Goal: Check status: Check status

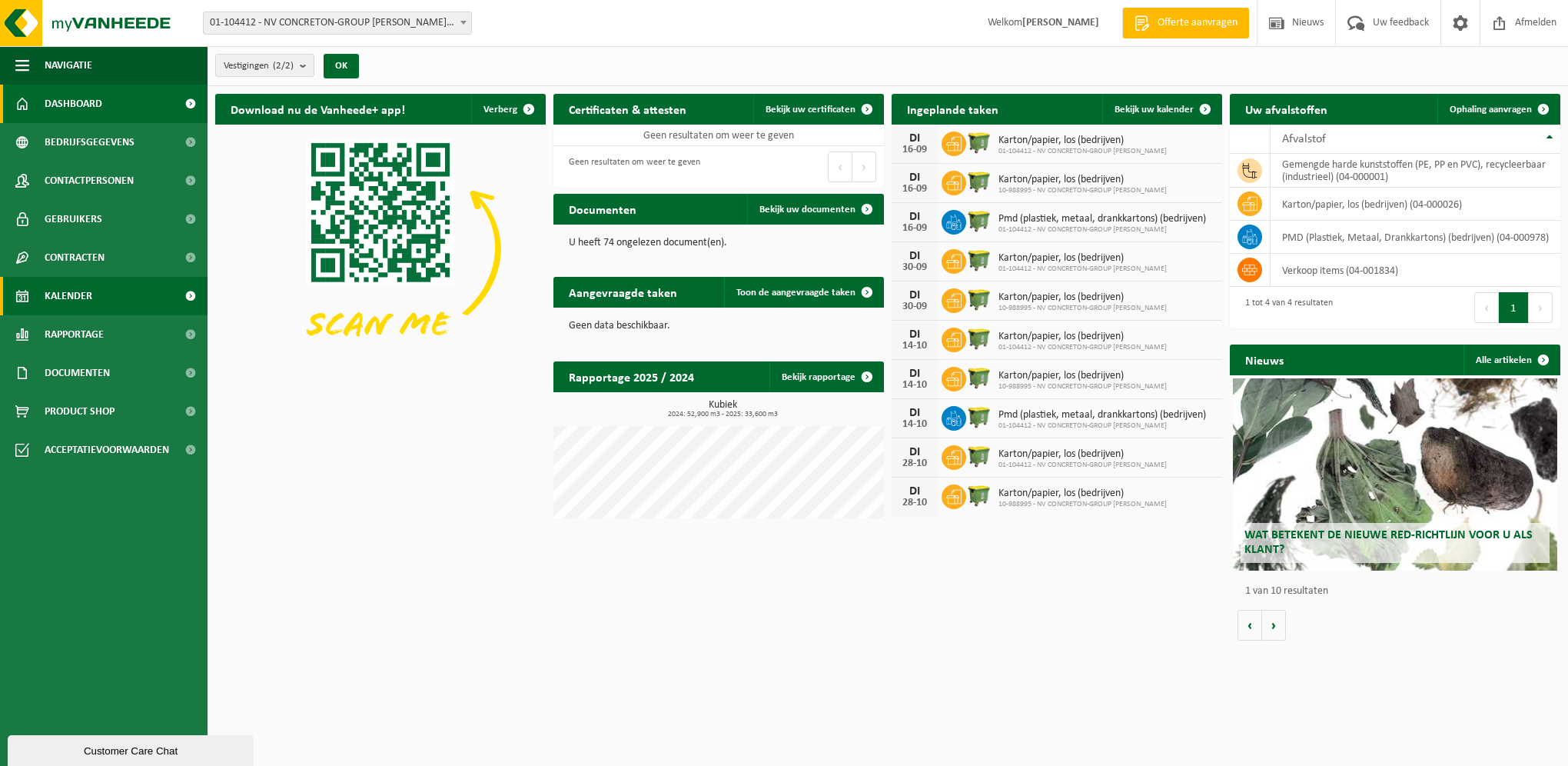
click at [72, 293] on span "Kalender" at bounding box center [69, 296] width 48 height 39
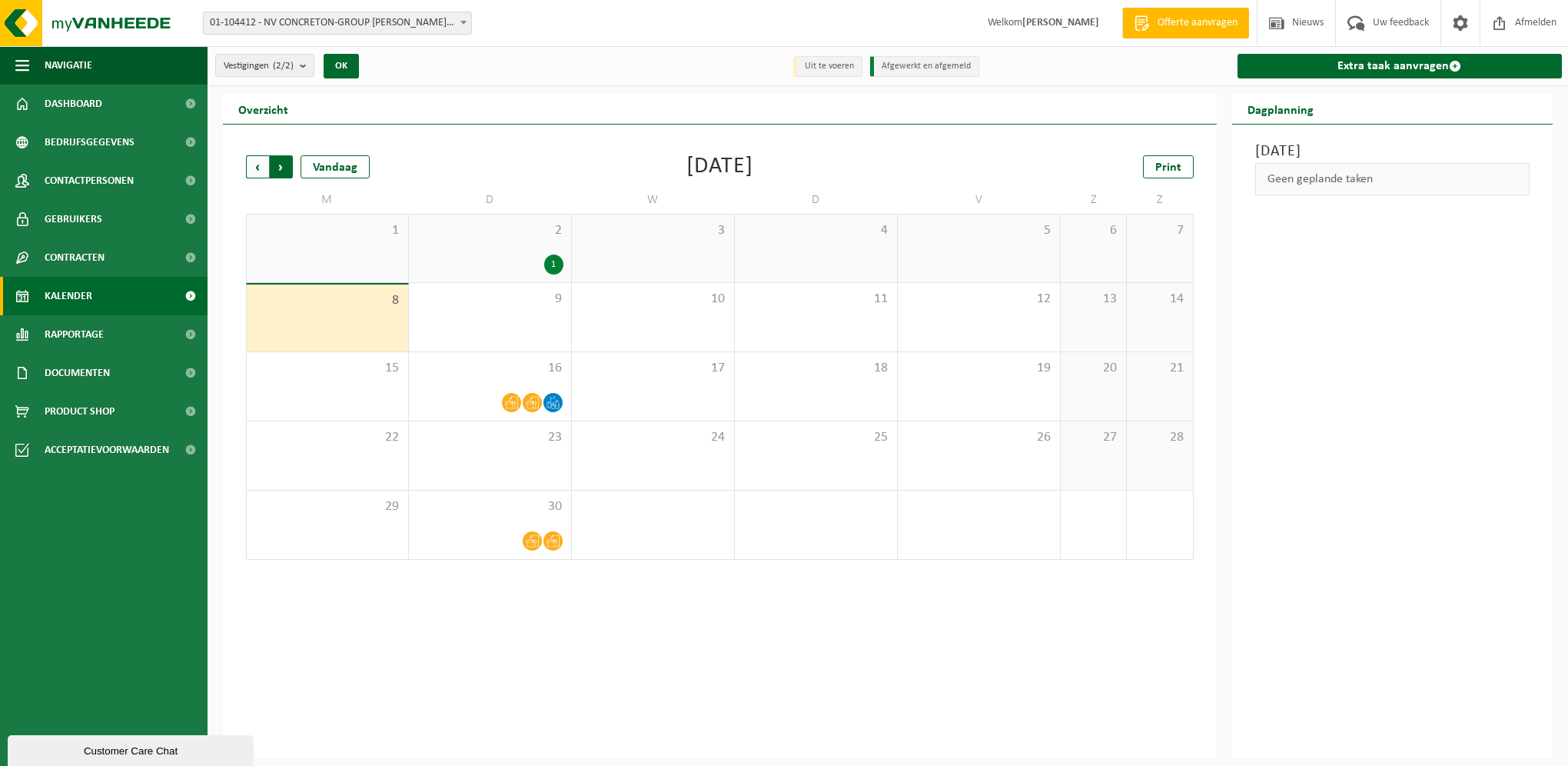
click at [259, 171] on span "Vorige" at bounding box center [257, 166] width 23 height 23
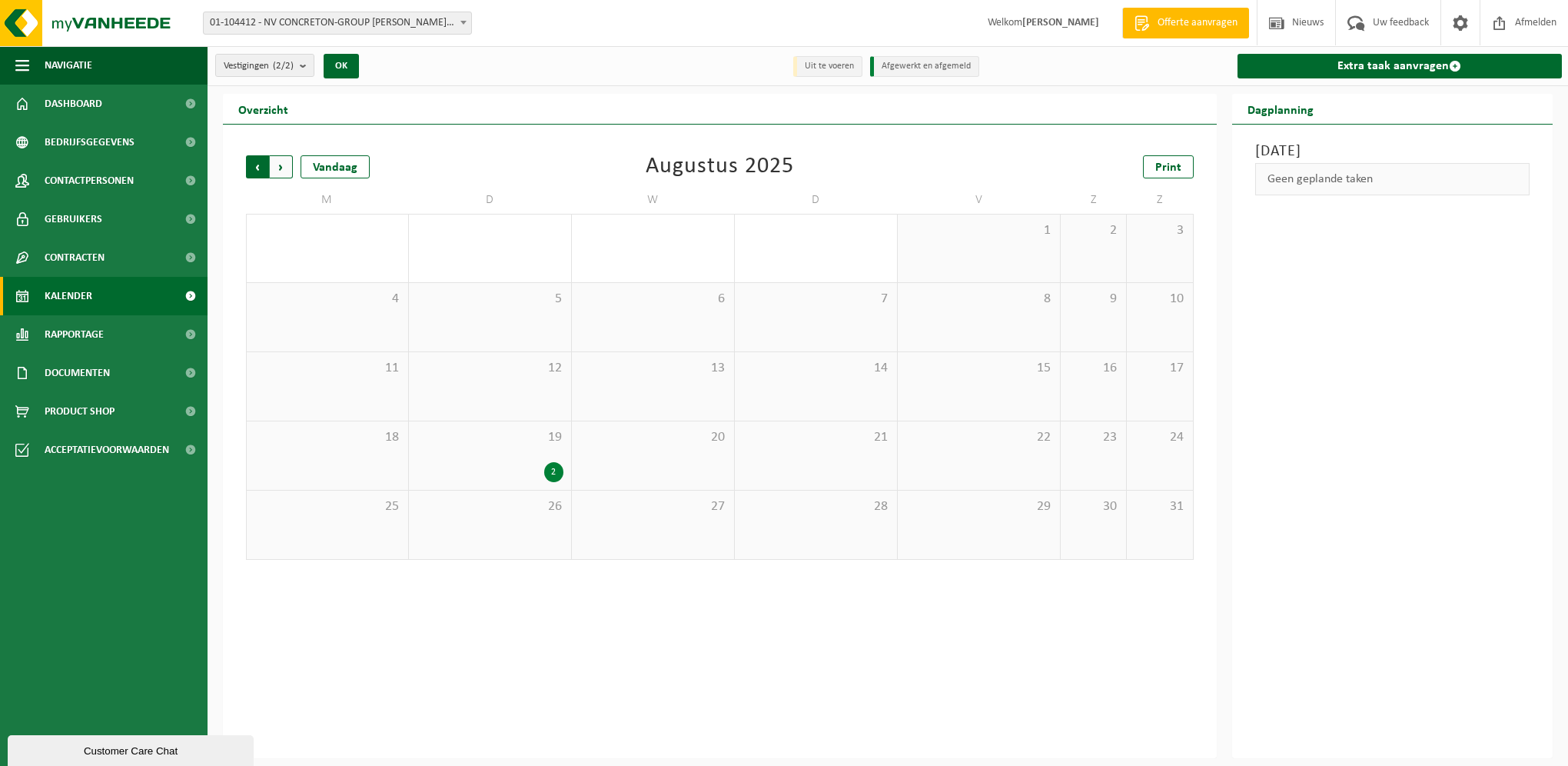
click at [284, 169] on span "Volgende" at bounding box center [281, 166] width 23 height 23
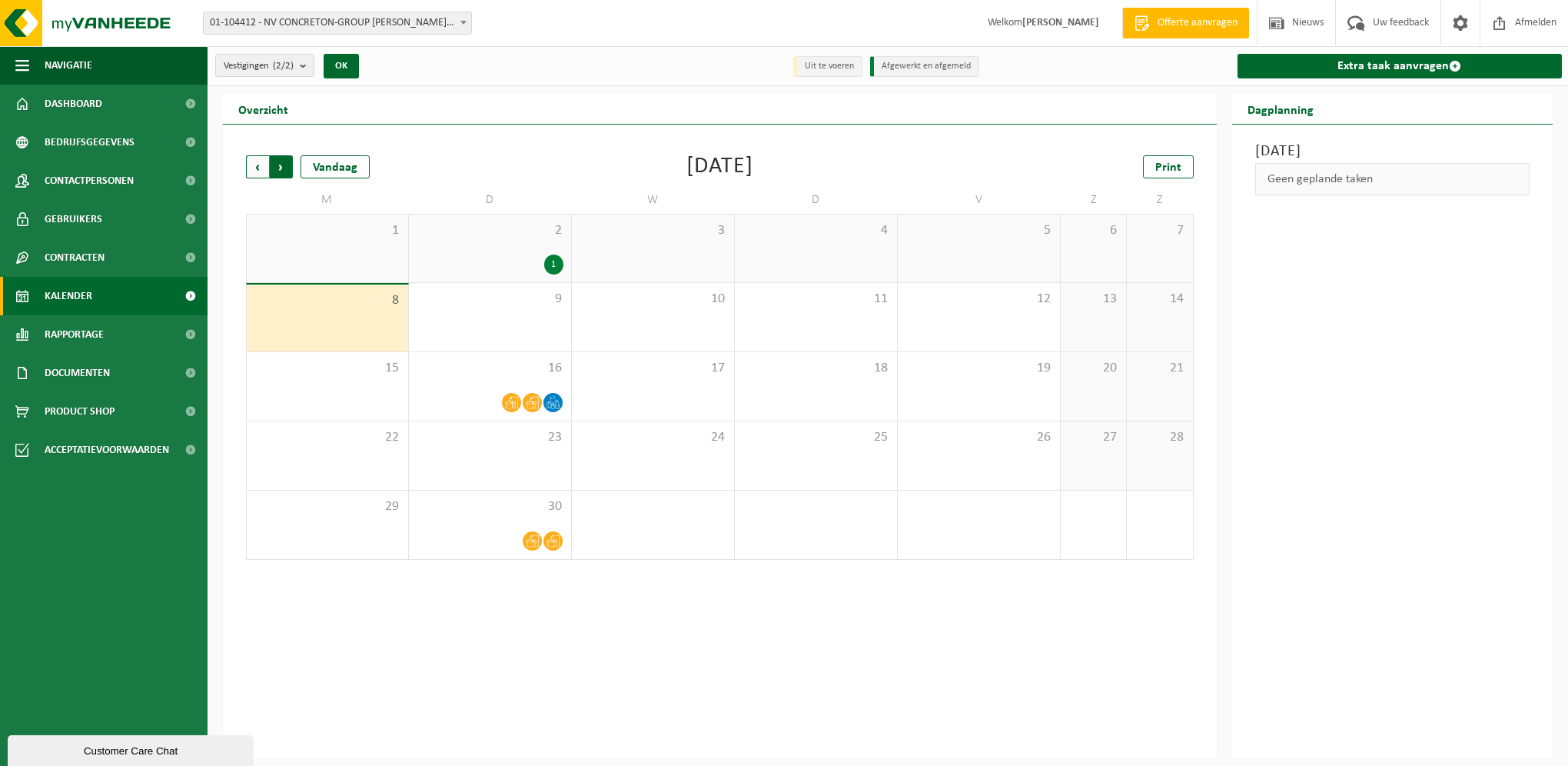
click at [256, 164] on span "Vorige" at bounding box center [257, 166] width 23 height 23
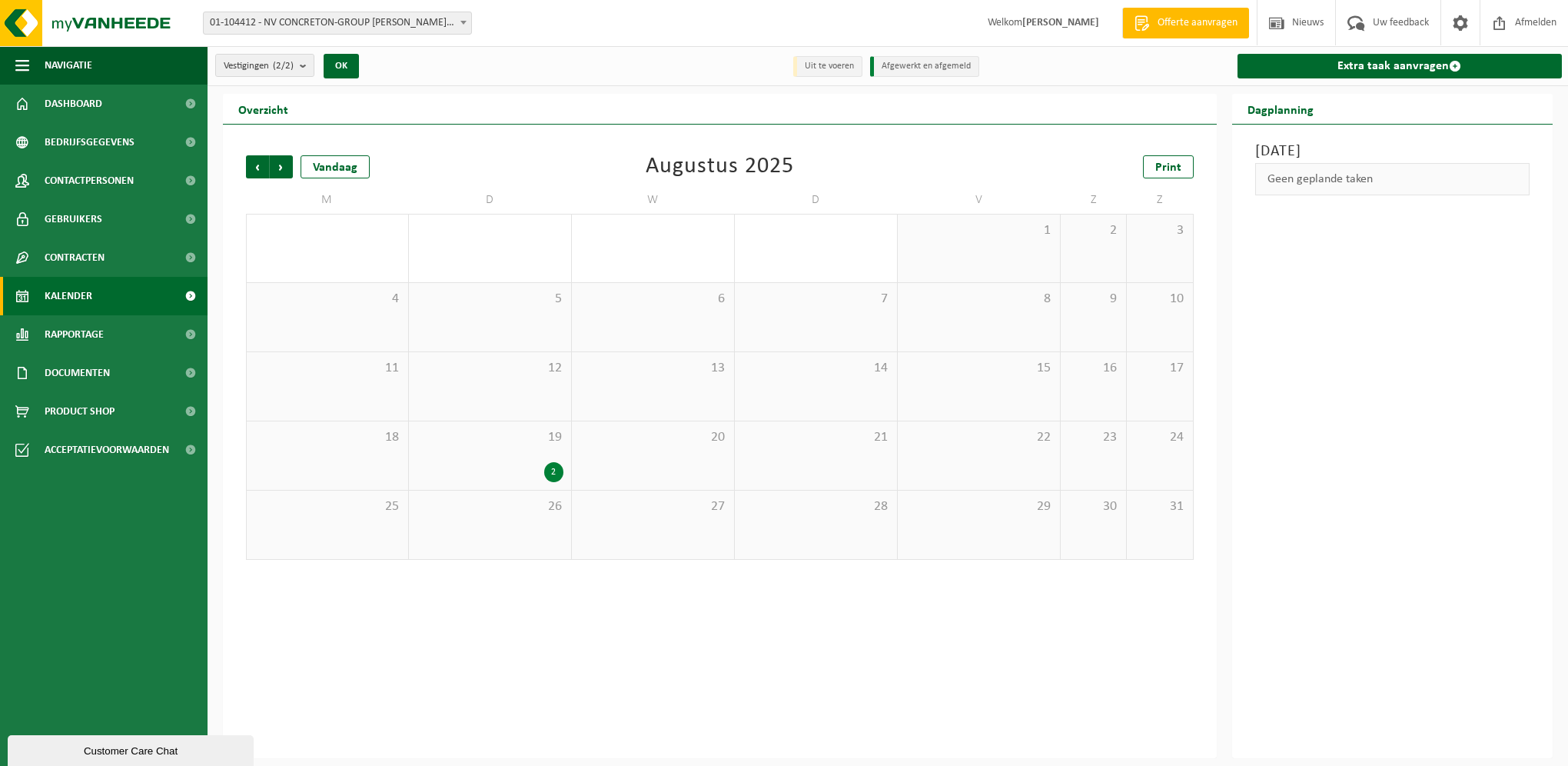
click at [487, 462] on div "2" at bounding box center [490, 472] width 147 height 20
